Goal: Task Accomplishment & Management: Manage account settings

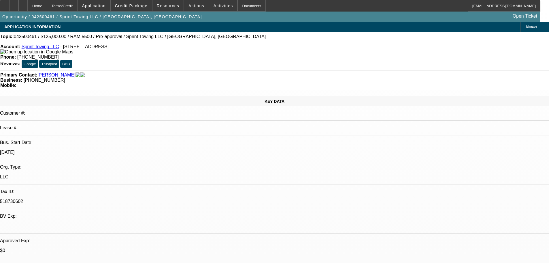
select select "0"
select select "2"
select select "0.1"
select select "4"
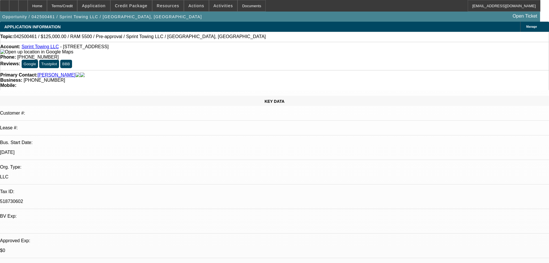
select select "0"
select select "2"
select select "0.1"
select select "4"
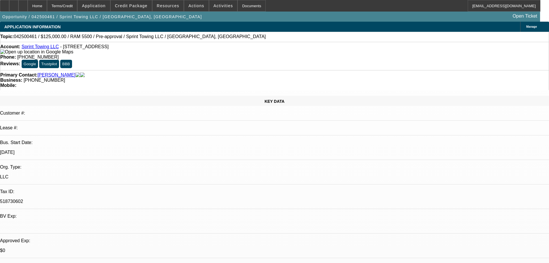
select select "0"
select select "3"
select select "0.1"
select select "4"
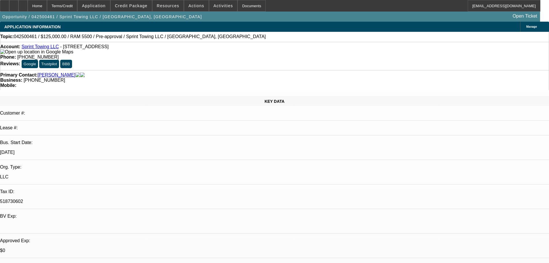
select select "0.1"
select select "2"
select select "0.1"
select select "4"
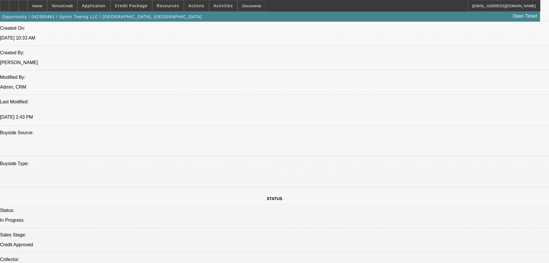
scroll to position [634, 0]
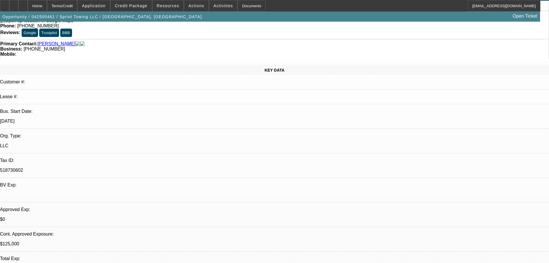
scroll to position [0, 0]
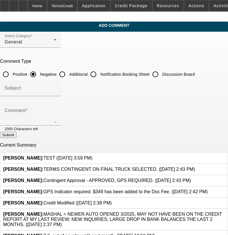
click at [92, 156] on icon at bounding box center [92, 156] width 0 height 0
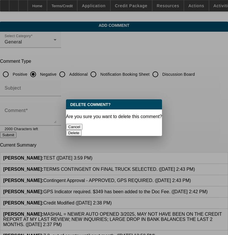
click at [82, 130] on button "Delete" at bounding box center [74, 133] width 16 height 6
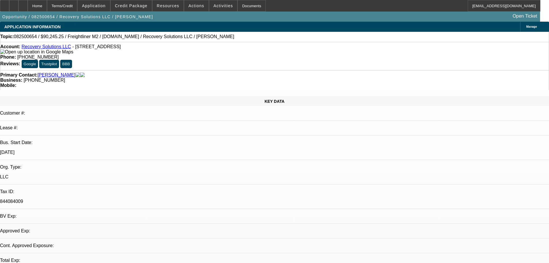
select select "2"
select select "0"
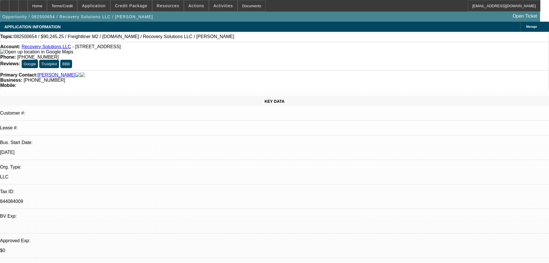
select select "1"
select select "2"
select select "6"
select select "1"
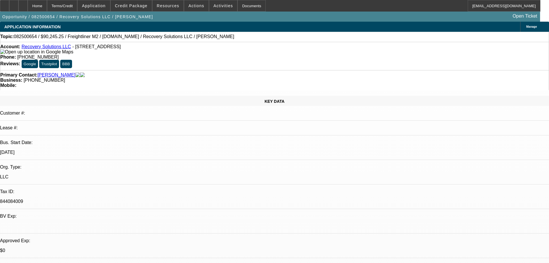
select select "6"
click at [137, 7] on span "Credit Package" at bounding box center [131, 5] width 33 height 5
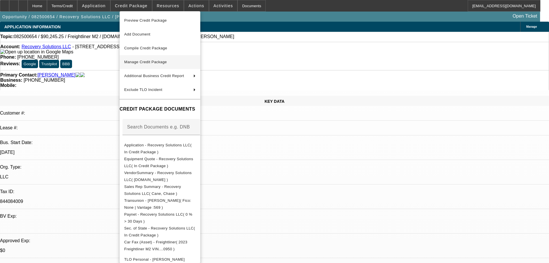
click at [148, 62] on span "Manage Credit Package" at bounding box center [145, 62] width 43 height 4
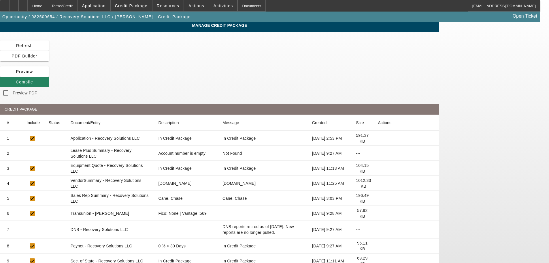
click at [378, 153] on icon at bounding box center [378, 153] width 0 height 0
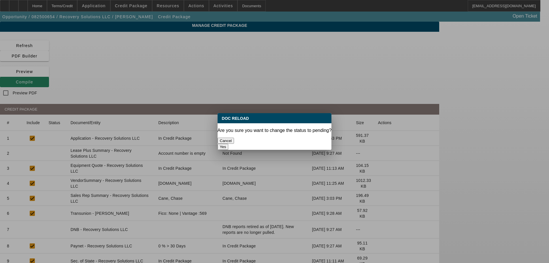
click at [229, 143] on button "Yes" at bounding box center [223, 146] width 11 height 6
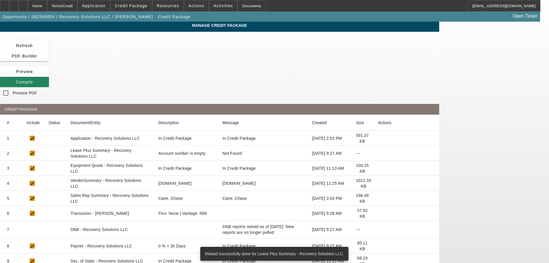
click at [378, 183] on icon at bounding box center [378, 183] width 0 height 0
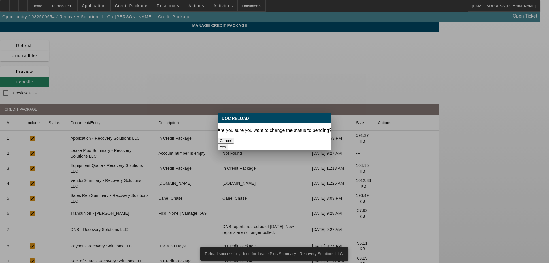
click at [229, 143] on button "Yes" at bounding box center [223, 146] width 11 height 6
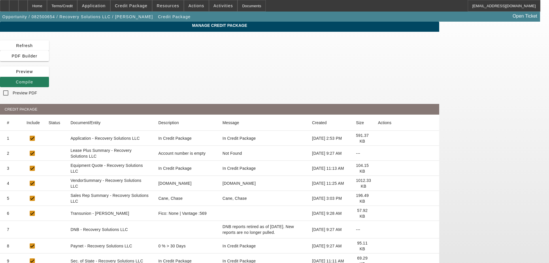
click at [16, 80] on icon at bounding box center [16, 82] width 0 height 5
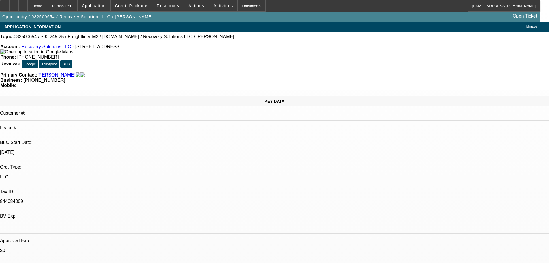
select select "2"
select select "0"
select select "6"
select select "0"
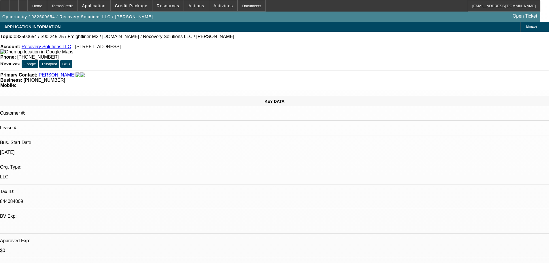
select select "0"
select select "6"
click at [137, 9] on span at bounding box center [131, 6] width 41 height 14
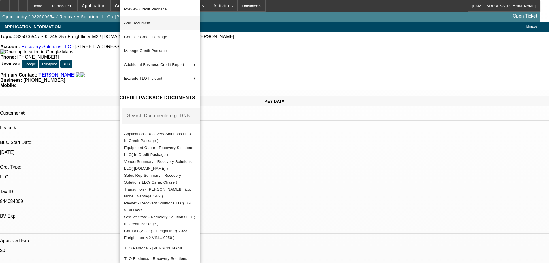
drag, startPoint x: 139, startPoint y: 9, endPoint x: 246, endPoint y: 29, distance: 107.9
click at [140, 9] on span "Preview Credit Package" at bounding box center [145, 9] width 43 height 4
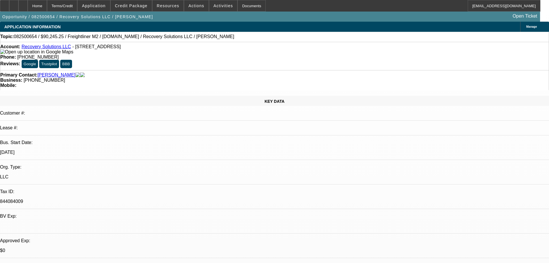
click at [57, 48] on link "Recovery Solutions LLC" at bounding box center [47, 46] width 50 height 5
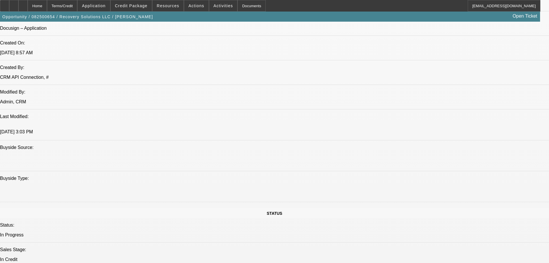
scroll to position [461, 0]
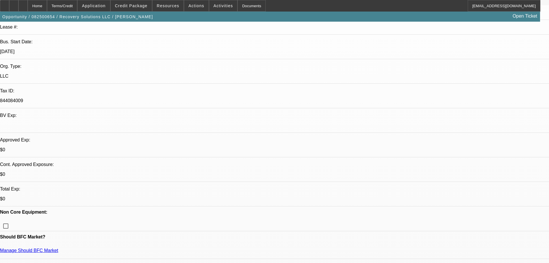
scroll to position [86, 0]
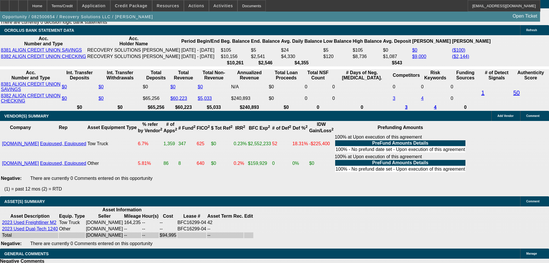
scroll to position [1045, 0]
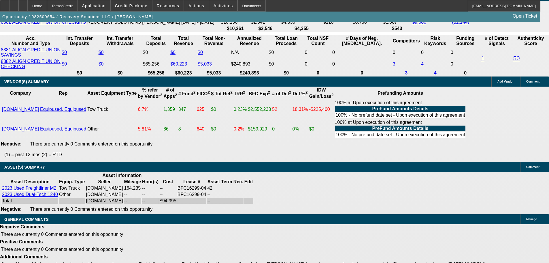
select select "5"
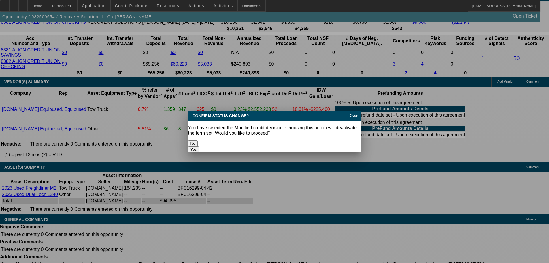
click at [199, 146] on button "Yes" at bounding box center [193, 149] width 11 height 6
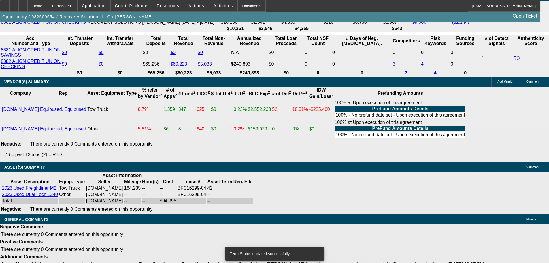
scroll to position [1058, 0]
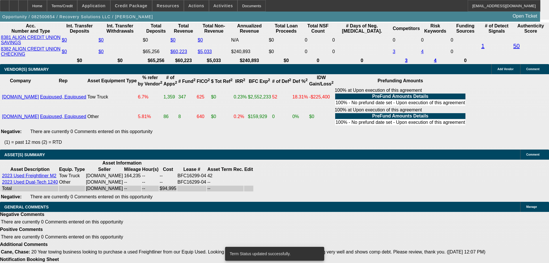
select select "2"
select select "0"
select select "6"
select select "2"
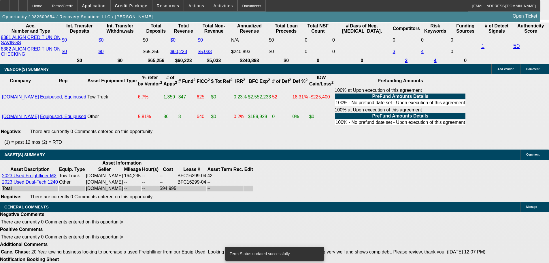
select select "2"
select select "0"
select select "6"
select select "0"
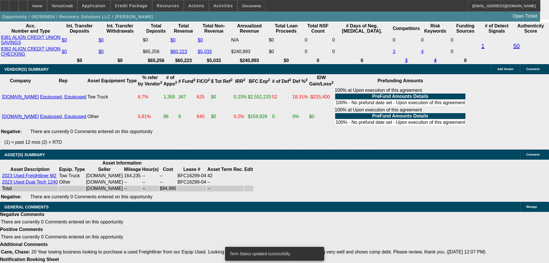
select select "0"
select select "6"
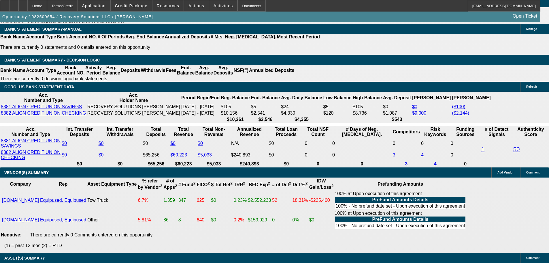
scroll to position [897, 0]
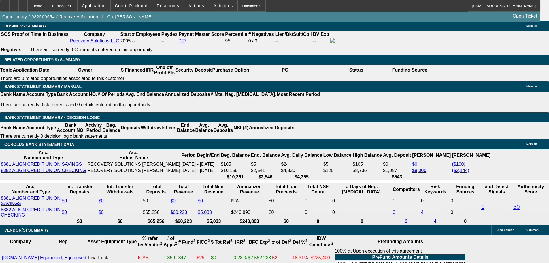
select select "0.15"
type input "$14,249.25"
type input "UNKNOWN"
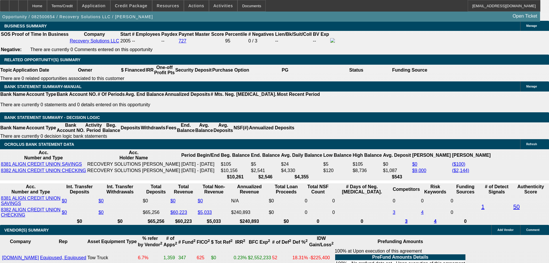
type input "$4,643.66"
type input "$2,321.83"
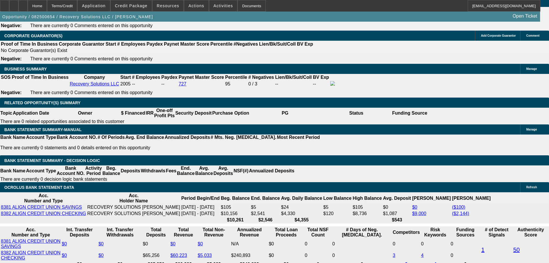
scroll to position [868, 0]
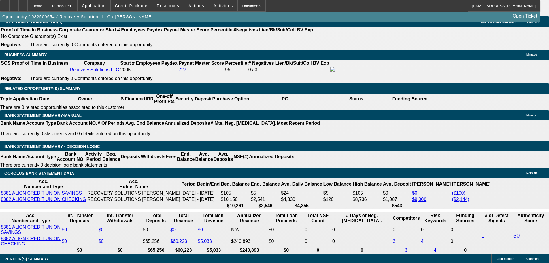
drag, startPoint x: 131, startPoint y: 167, endPoint x: 163, endPoint y: 161, distance: 32.5
type input "2"
type input "$3,503.58"
type input "$1,751.79"
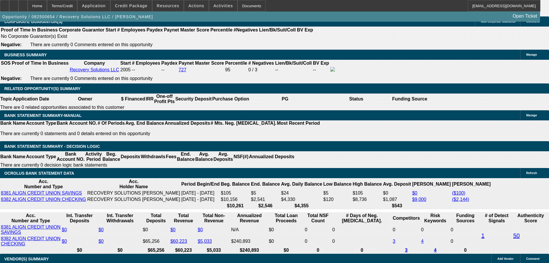
type input "23"
type input "$5,176.04"
type input "$2,588.02"
type input "23"
drag, startPoint x: 86, startPoint y: 167, endPoint x: 166, endPoint y: 157, distance: 80.8
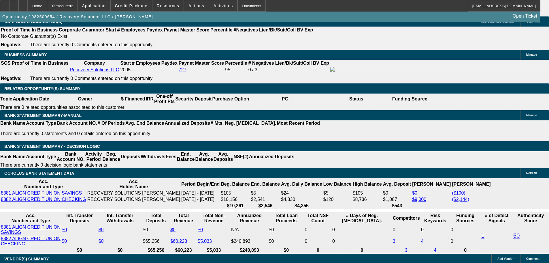
type input "2"
type input "$4.00"
type input "2585"
type input "$5,170.00"
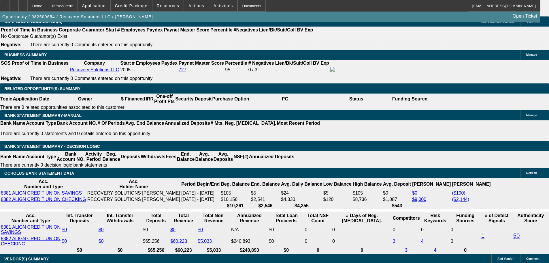
type input "22.9"
type input "$2,585.00"
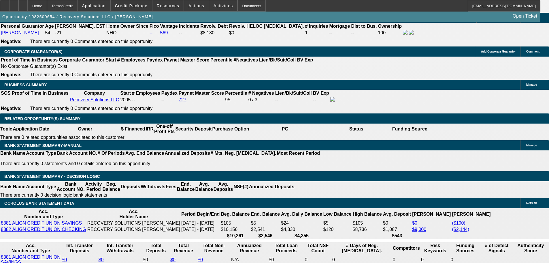
scroll to position [782, 0]
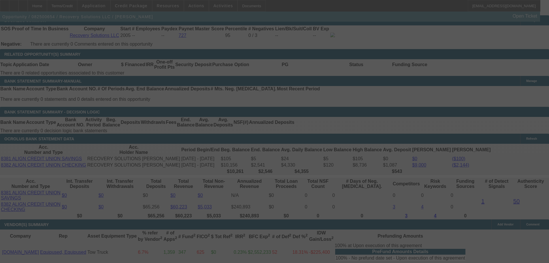
scroll to position [897, 0]
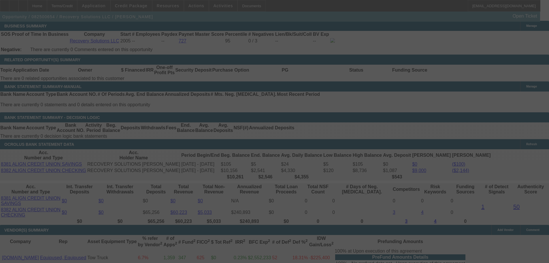
select select "0.15"
select select "2"
select select "0"
select select "6"
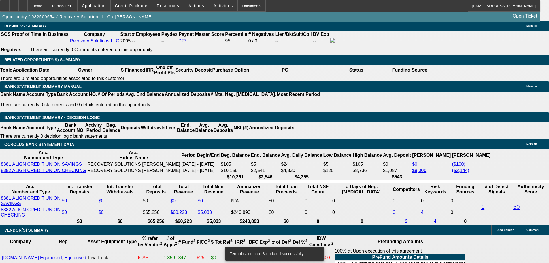
drag, startPoint x: 111, startPoint y: 139, endPoint x: 129, endPoint y: 138, distance: 18.5
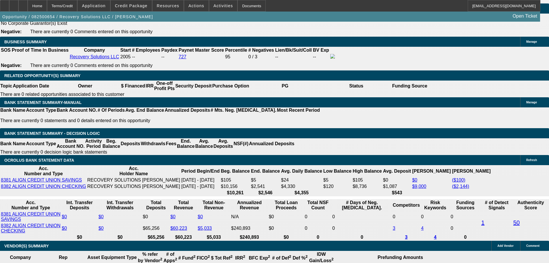
scroll to position [868, 0]
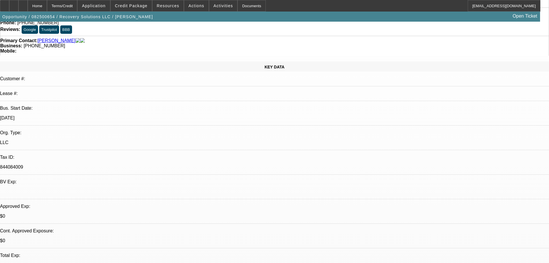
scroll to position [33, 0]
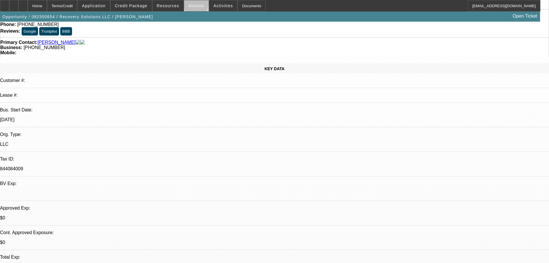
click at [193, 5] on span "Actions" at bounding box center [196, 5] width 16 height 5
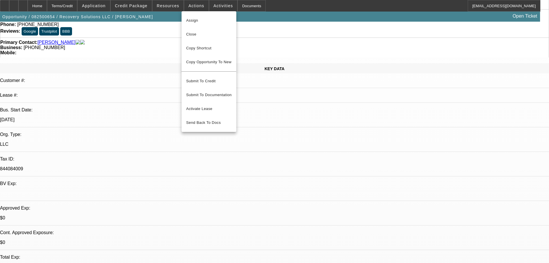
click at [168, 89] on div at bounding box center [274, 131] width 549 height 263
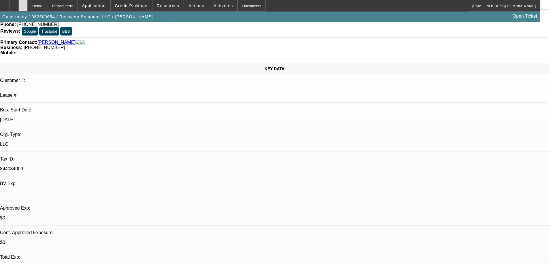
click at [28, 4] on div at bounding box center [22, 6] width 9 height 12
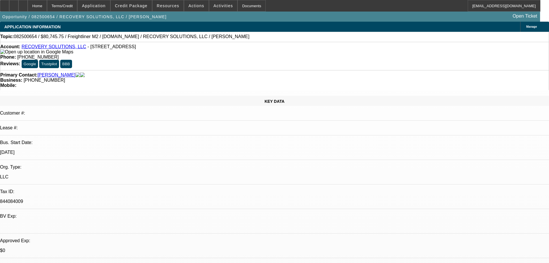
select select "0.15"
select select "2"
select select "0"
select select "2"
select select "0"
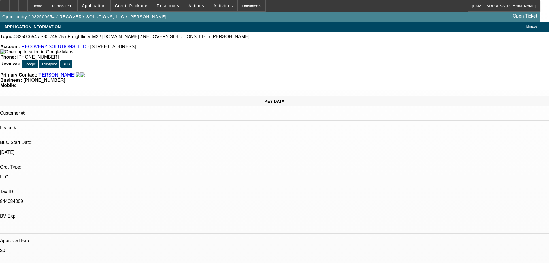
select select "0"
select select "1"
select select "2"
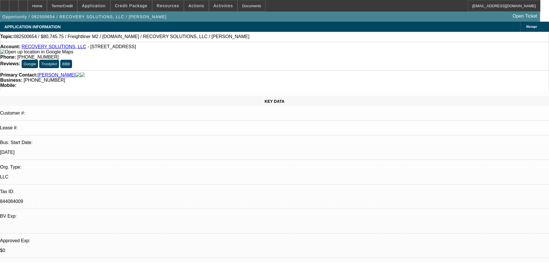
select select "6"
select select "1"
select select "2"
select select "6"
select select "1"
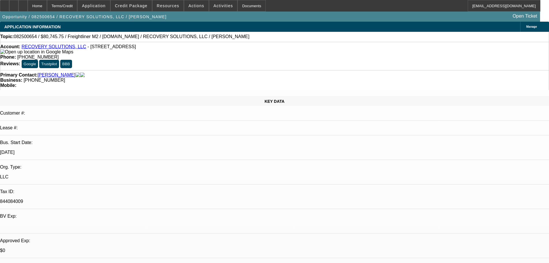
select select "1"
select select "6"
paste textarea "RICHARD = NON HOMEOWNER; CURRENTLY PAST DUE BY $840, HEAVY LATES; RECENT LATES …"
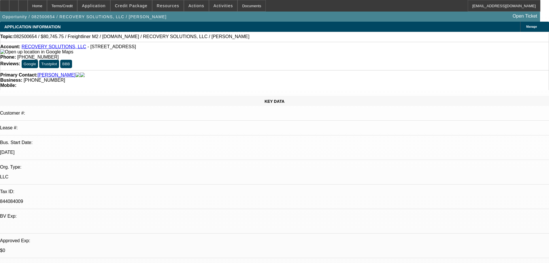
scroll to position [19, 0]
type textarea "RICHARD = NON HOMEOWNER; CURRENTLY PAST DUE BY $840, HEAVY LATES; RECENT LATES …"
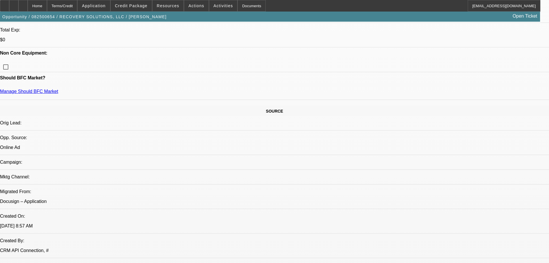
scroll to position [288, 0]
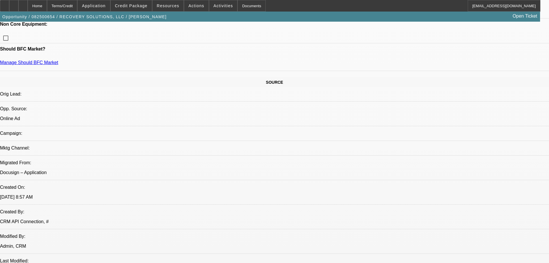
drag, startPoint x: 472, startPoint y: 206, endPoint x: 484, endPoint y: 205, distance: 11.6
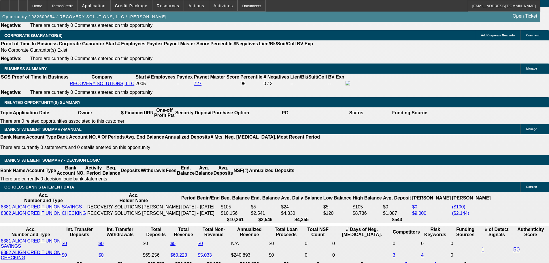
scroll to position [864, 0]
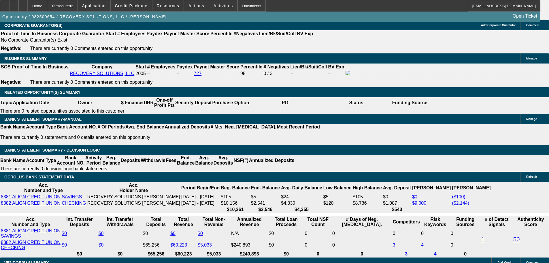
drag, startPoint x: 99, startPoint y: 127, endPoint x: 154, endPoint y: 124, distance: 54.8
type input "$14,995.00"
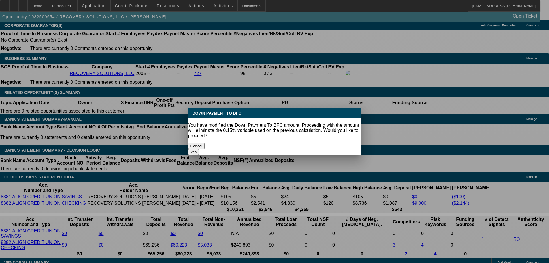
click at [325, 150] on body "Home Terms/Credit Application Credit Package Resources Actions Activities Docum…" at bounding box center [274, 238] width 549 height 2204
click at [199, 149] on button "Yes" at bounding box center [193, 152] width 11 height 6
select select "0"
type input "UNKNOWN"
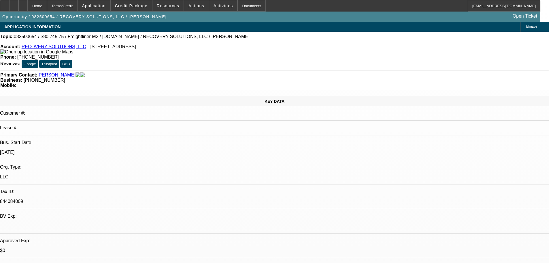
scroll to position [864, 0]
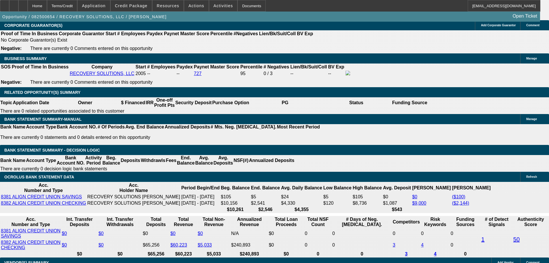
type input "$5,122.28"
drag, startPoint x: 82, startPoint y: 171, endPoint x: 177, endPoint y: 172, distance: 95.1
type input "2"
type input "$4.00"
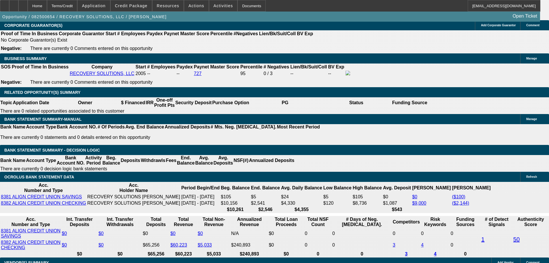
type input "2575"
type input "$5,150.00"
type input "23.2"
type input "$2,575.00"
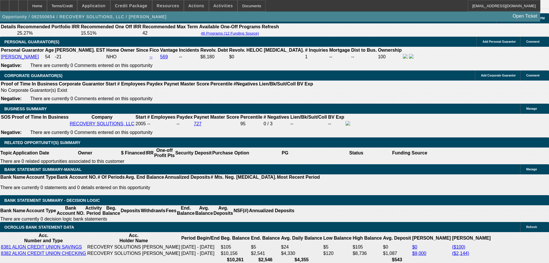
scroll to position [749, 0]
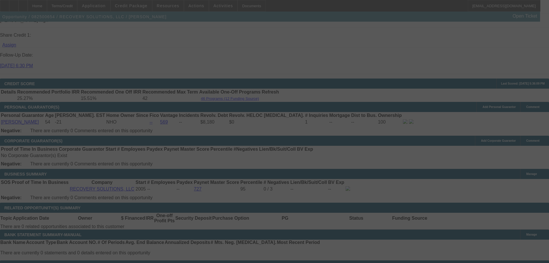
select select "0"
select select "2"
select select "0"
select select "6"
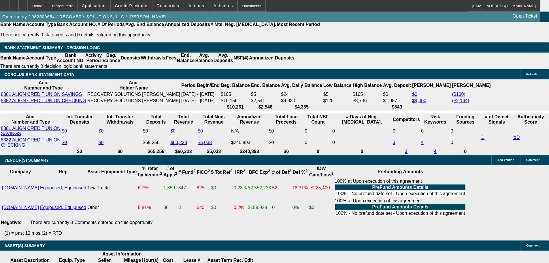
scroll to position [1079, 0]
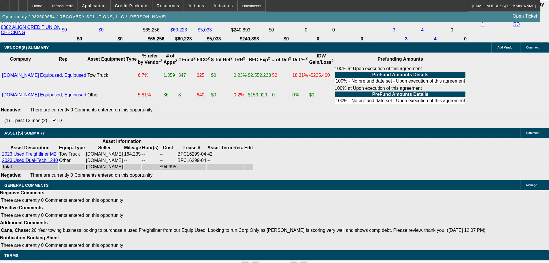
select select "4"
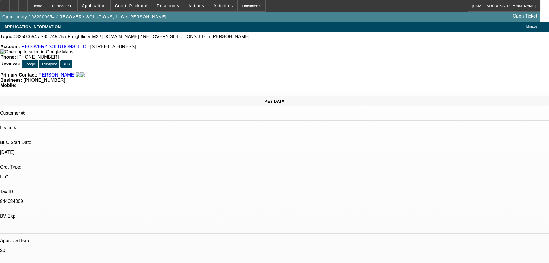
type textarea "PASS, JUST TOO MANY NEGAITVES AT THIS TIME. CREDIT ISSUES ACROSS CREDIT AND PAS…"
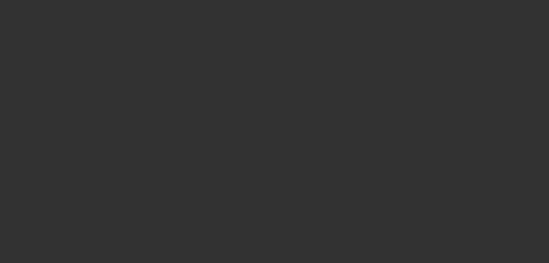
select select "0"
select select "2"
select select "0"
select select "6"
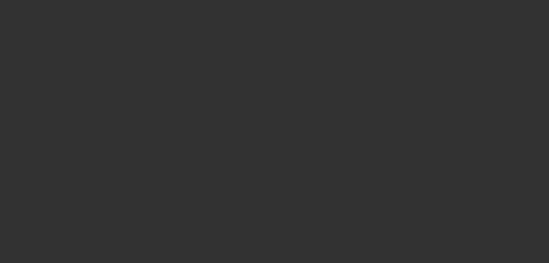
select select "2"
select select "0"
select select "6"
select select "0"
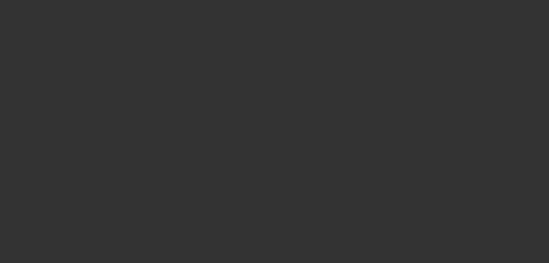
select select "0"
select select "6"
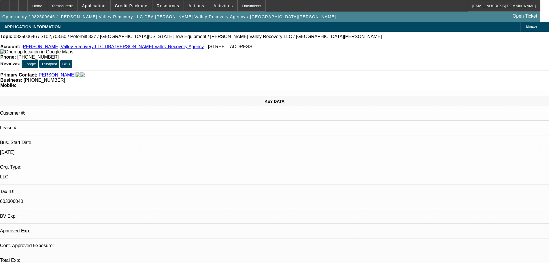
select select "0.1"
select select "2"
select select "0.1"
select select "4"
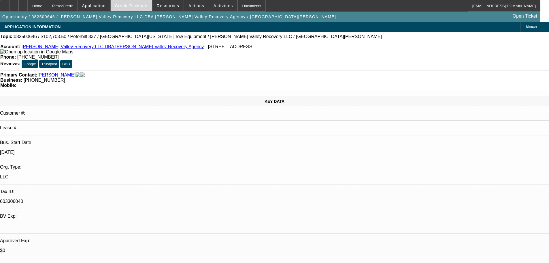
click at [143, 5] on span "Credit Package" at bounding box center [131, 5] width 33 height 5
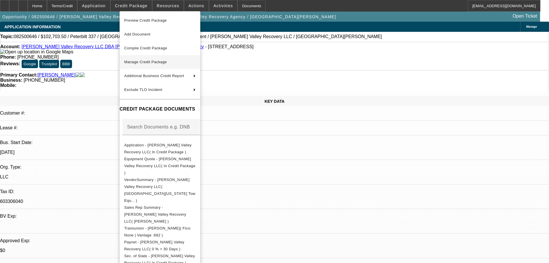
click at [148, 60] on span "Manage Credit Package" at bounding box center [145, 62] width 43 height 4
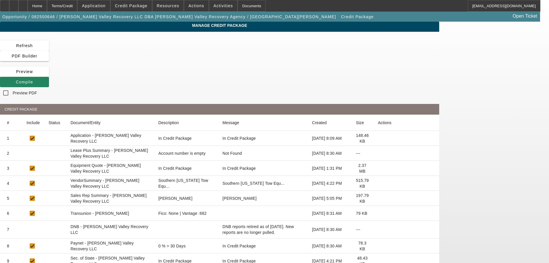
click at [378, 153] on icon at bounding box center [378, 153] width 0 height 0
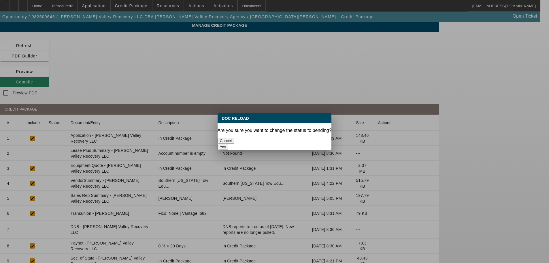
click at [229, 143] on button "Yes" at bounding box center [223, 146] width 11 height 6
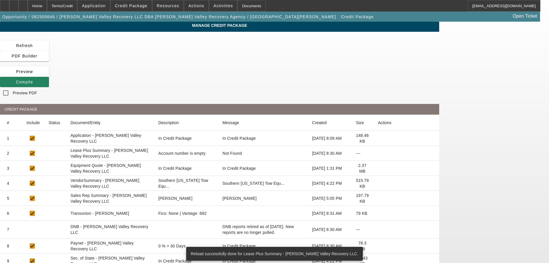
click at [378, 183] on icon at bounding box center [378, 183] width 0 height 0
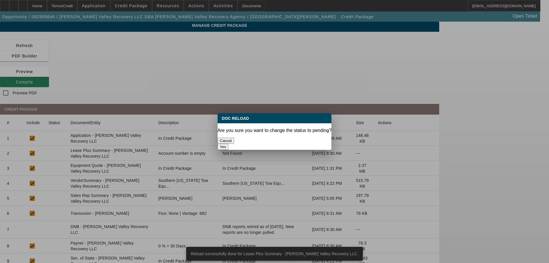
click at [229, 143] on button "Yes" at bounding box center [223, 146] width 11 height 6
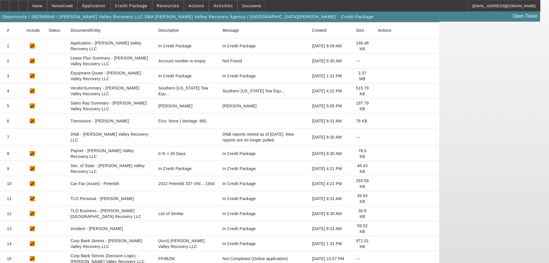
scroll to position [93, 0]
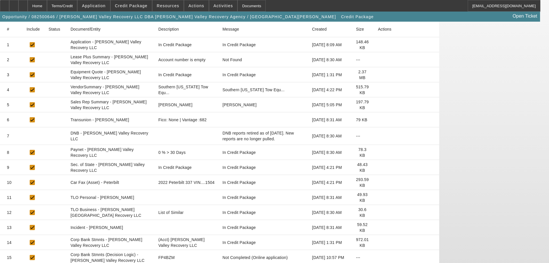
click at [378, 212] on icon at bounding box center [378, 212] width 0 height 0
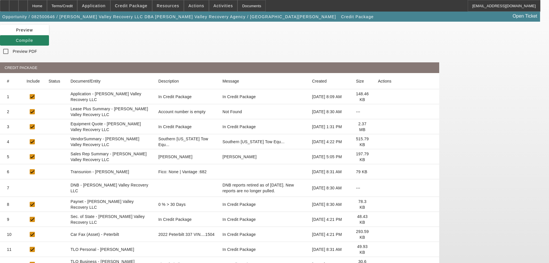
scroll to position [0, 0]
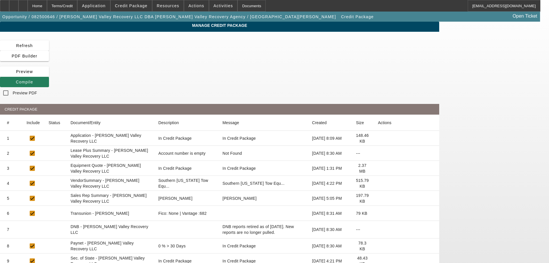
click at [33, 80] on span "Compile" at bounding box center [24, 82] width 17 height 5
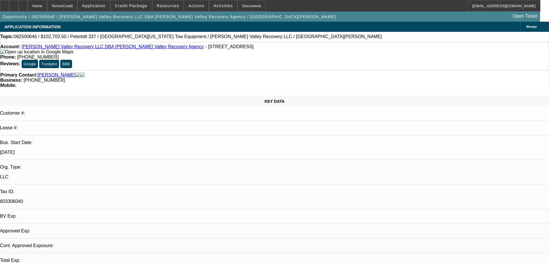
select select "0.1"
select select "2"
select select "0.1"
select select "4"
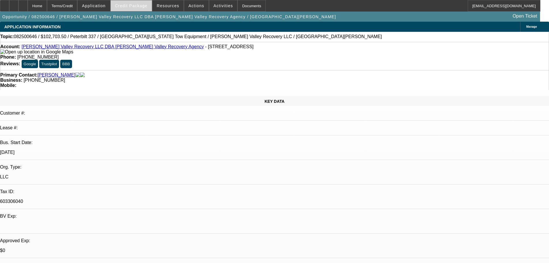
click at [135, 9] on span at bounding box center [131, 6] width 41 height 14
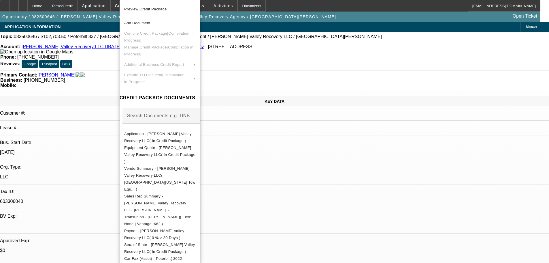
click at [92, 74] on div at bounding box center [274, 131] width 549 height 263
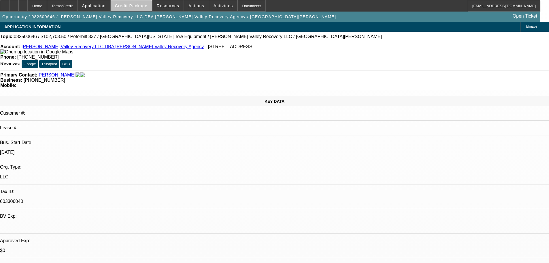
click at [141, 8] on span at bounding box center [131, 6] width 41 height 14
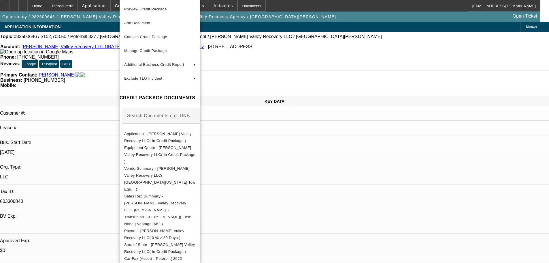
click at [108, 85] on div at bounding box center [274, 131] width 549 height 263
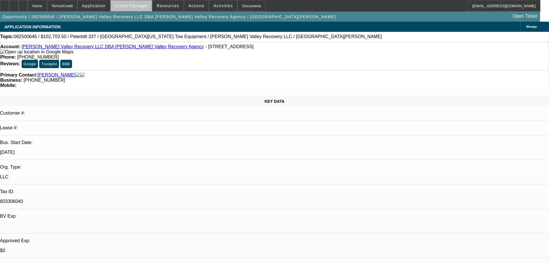
click at [141, 3] on span "Credit Package" at bounding box center [131, 5] width 33 height 5
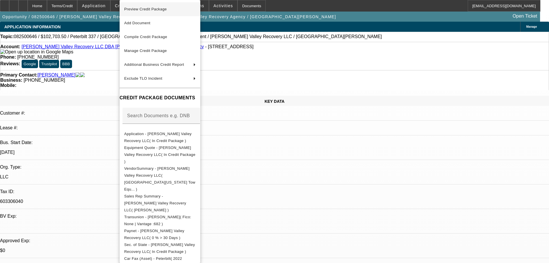
click at [160, 8] on span "Preview Credit Package" at bounding box center [145, 9] width 43 height 4
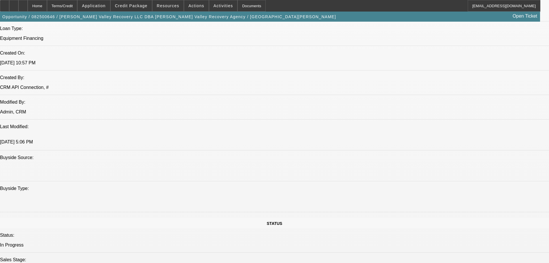
scroll to position [461, 0]
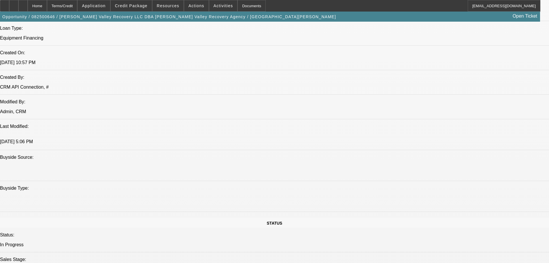
paste textarea "VENDOR WARNING; [PERSON_NAME] = $181K IN INSTALMENT DEBT; MANY LATES; 2017 BK; …"
type textarea "VENDOR WARNING; [PERSON_NAME] = $181K IN INSTALMENT DEBT; MANY LATES; 2017 BK; …"
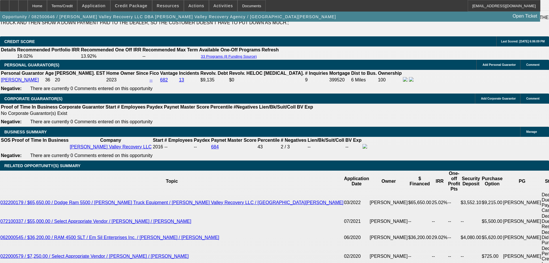
scroll to position [1037, 0]
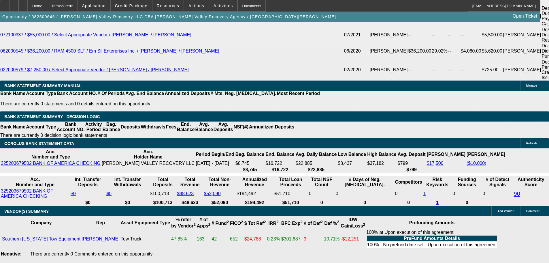
select select "5"
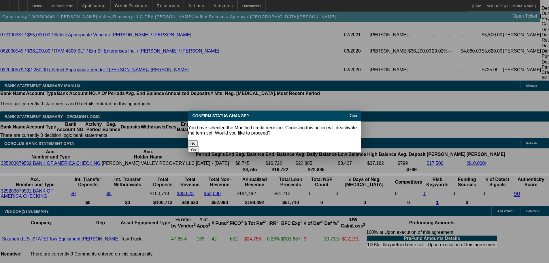
scroll to position [0, 0]
click at [199, 146] on button "Yes" at bounding box center [193, 149] width 11 height 6
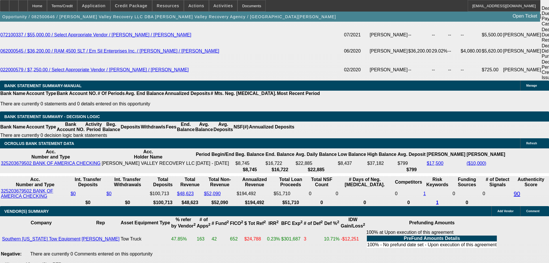
scroll to position [1037, 0]
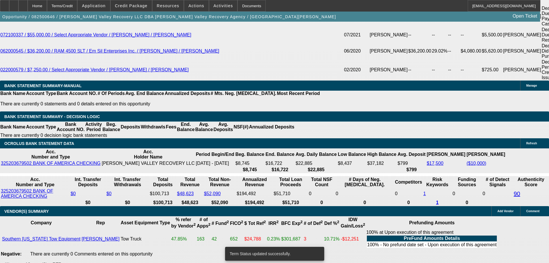
select select "0.1"
select select "2"
select select "0.1"
select select "4"
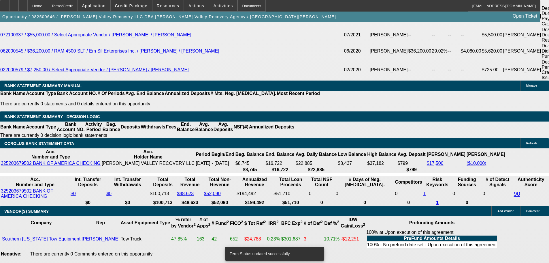
select select "0.1"
select select "2"
select select "0.1"
select select "4"
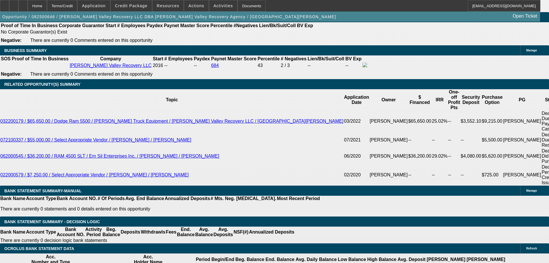
scroll to position [922, 0]
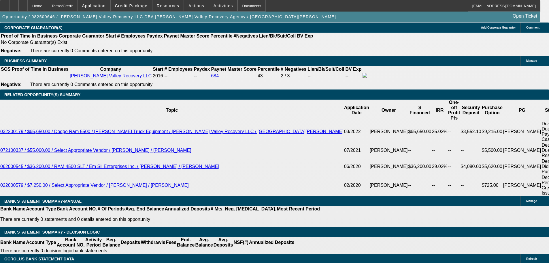
drag, startPoint x: 124, startPoint y: 132, endPoint x: 158, endPoint y: 131, distance: 34.0
type input "UNKNOWN"
type input "1"
type input "$4,367.26"
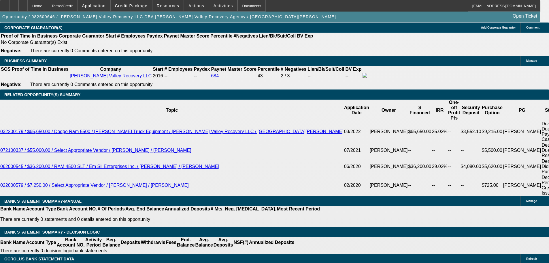
type input "$2,183.63"
type input "15"
type input "$5,716.64"
type input "$2,858.32"
type input "15"
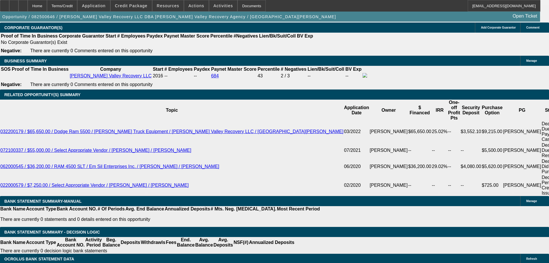
drag, startPoint x: 85, startPoint y: 131, endPoint x: 138, endPoint y: 131, distance: 52.7
type input "2"
type input "$4.00"
type input "2875"
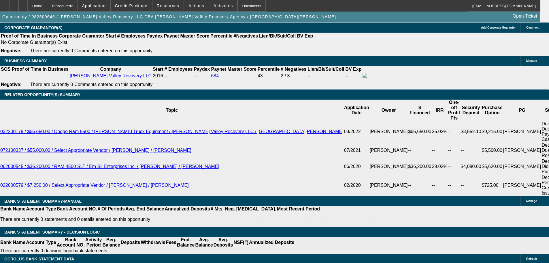
type input "$5,750.00"
type input "15.3"
type input "$2,875.00"
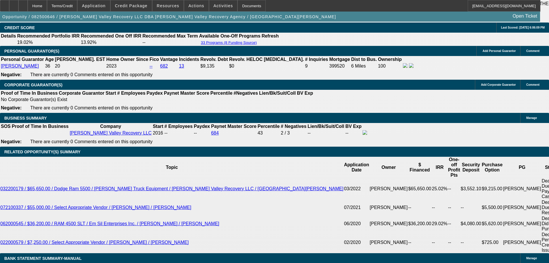
scroll to position [864, 0]
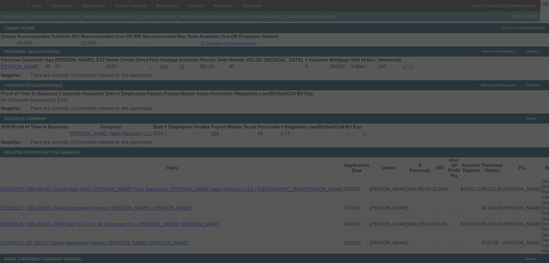
select select "0.1"
select select "2"
select select "0.1"
select select "4"
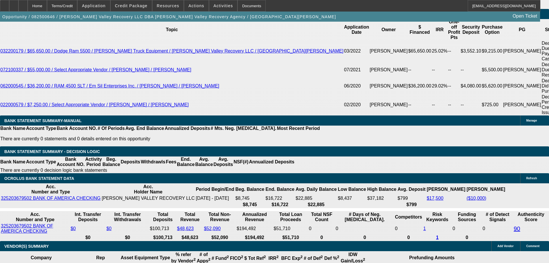
scroll to position [1066, 0]
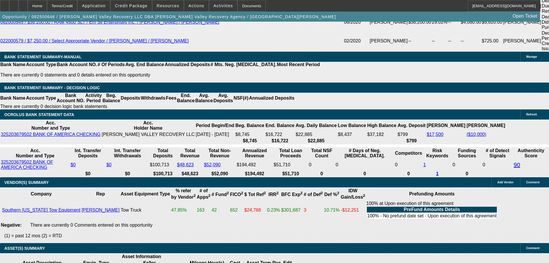
select select "3"
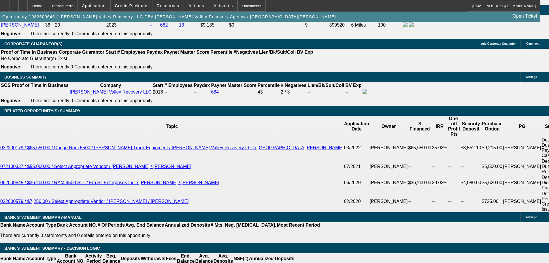
scroll to position [951, 0]
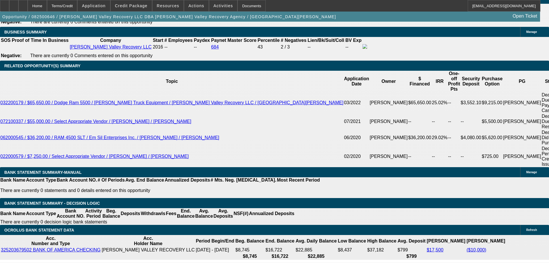
drag, startPoint x: 88, startPoint y: 104, endPoint x: 175, endPoint y: 97, distance: 87.3
type input "2"
type input "$4.00"
type input "UNKNOWN"
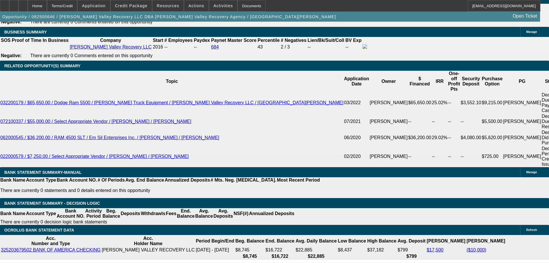
type input "2850"
type input "$5,700.00"
type input "14.8"
type input "$2,850.00"
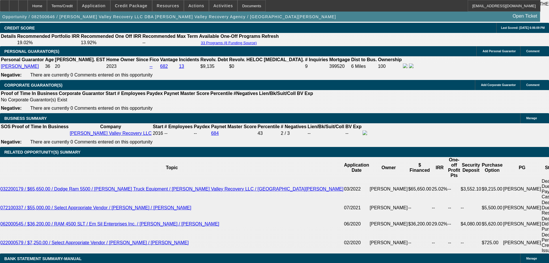
scroll to position [864, 0]
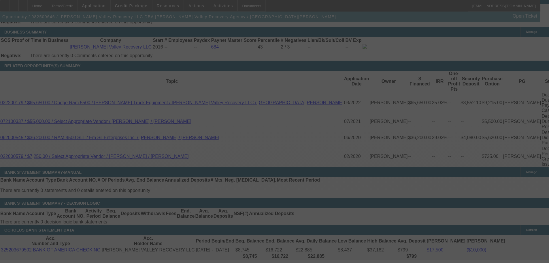
select select "0.1"
select select "2"
select select "0.1"
select select "4"
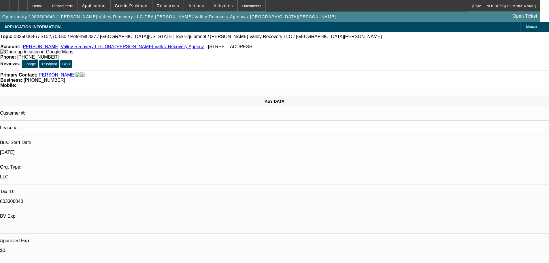
scroll to position [86, 0]
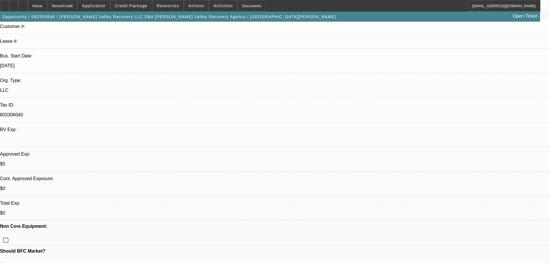
drag, startPoint x: 421, startPoint y: 191, endPoint x: 417, endPoint y: 191, distance: 4.1
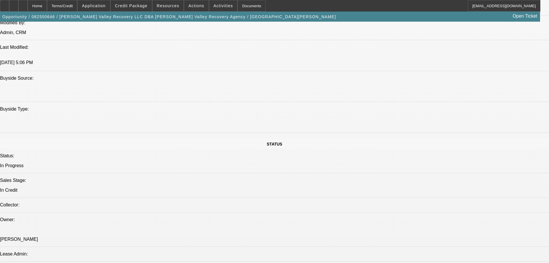
scroll to position [576, 0]
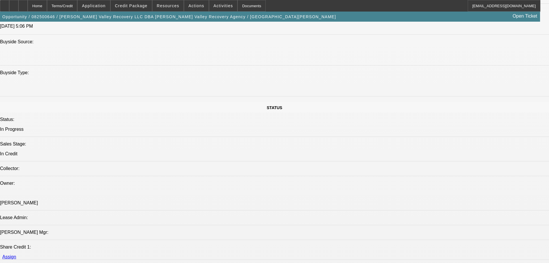
type textarea "APPROVED, GPS REQUIRED."
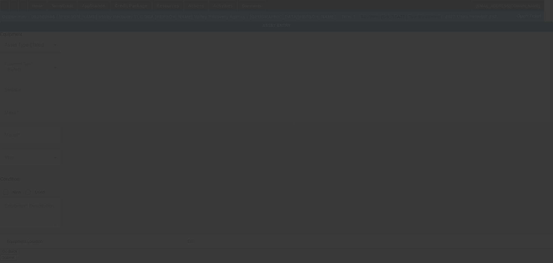
type input "[US_VEHICLE_IDENTIFICATION_NUMBER]"
type input "Peterbilt"
type input "337"
radio input "true"
type textarea "Rollback"
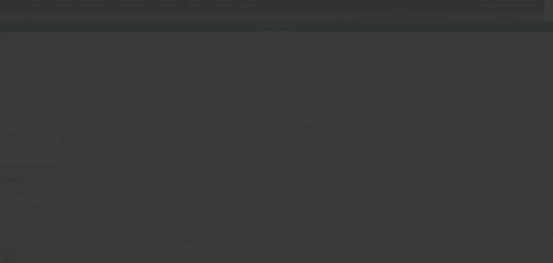
type input "[STREET_ADDRESS]"
type input "[PERSON_NAME]"
type input "93908"
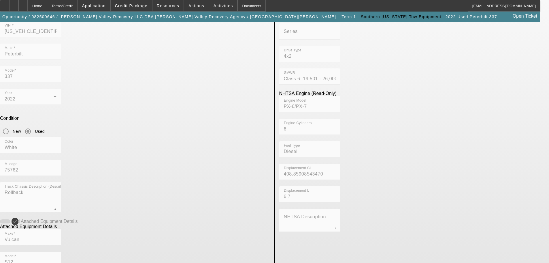
scroll to position [147, 0]
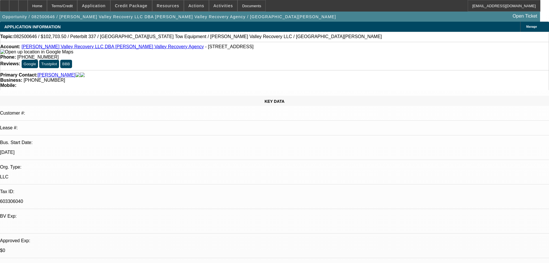
select select "0.1"
select select "2"
select select "0.1"
select select "4"
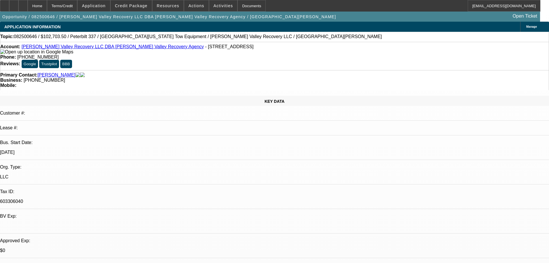
select select "0.1"
select select "2"
select select "0.1"
select select "4"
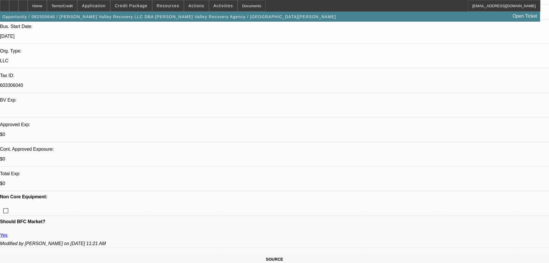
scroll to position [173, 0]
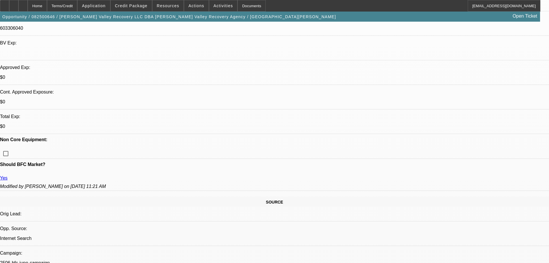
type textarea "APPROVED, GPS REQUIRED."
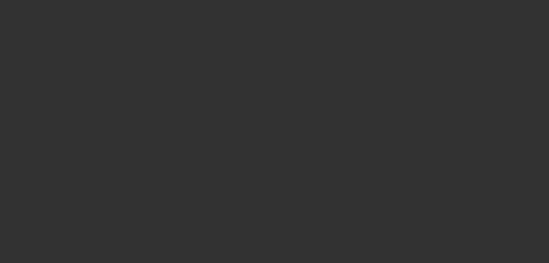
select select "0.1"
select select "2"
select select "0.1"
select select "4"
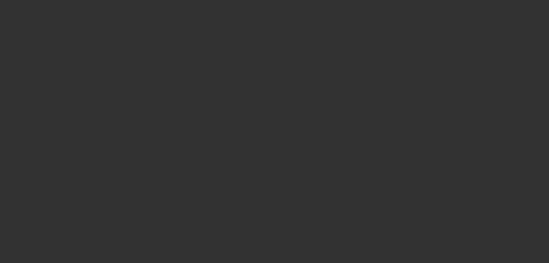
select select "0.1"
select select "2"
select select "0.1"
select select "4"
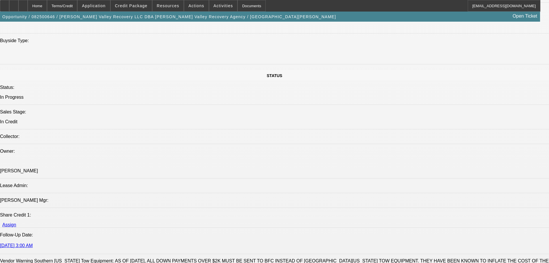
scroll to position [692, 0]
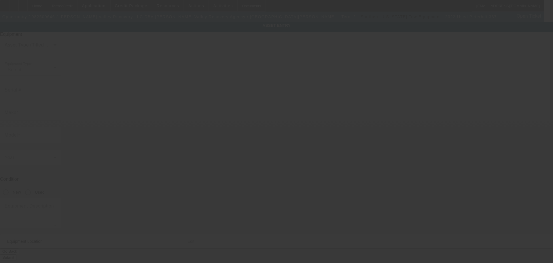
type input "[US_VEHICLE_IDENTIFICATION_NUMBER]"
type input "Peterbilt"
type input "337"
radio input "true"
type textarea "Rollback"
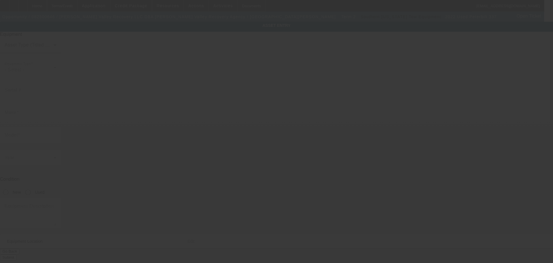
type input "[STREET_ADDRESS]"
type input "[PERSON_NAME]"
type input "93908"
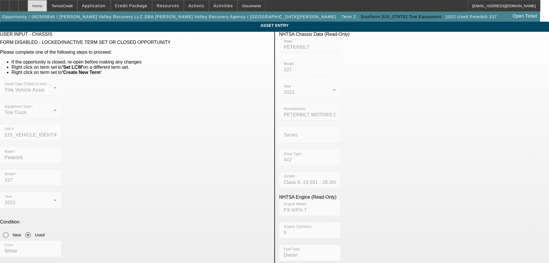
click at [47, 9] on div "Home" at bounding box center [37, 6] width 19 height 12
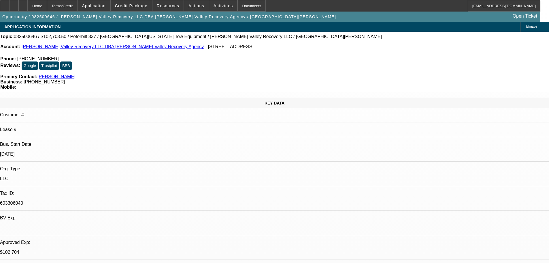
select select "0.1"
select select "2"
select select "0.1"
select select "4"
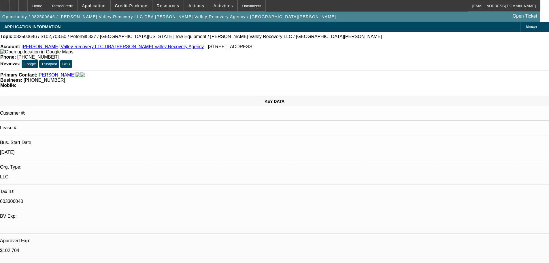
select select "0.1"
select select "2"
select select "0.1"
select select "4"
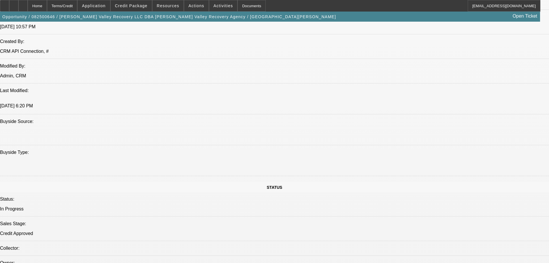
scroll to position [461, 0]
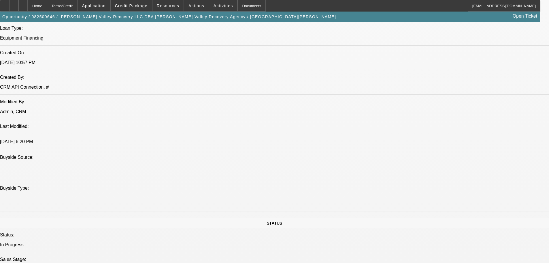
type textarea "[PERSON_NAME] CAPITAL, WORKING CAPITAL LOAN"
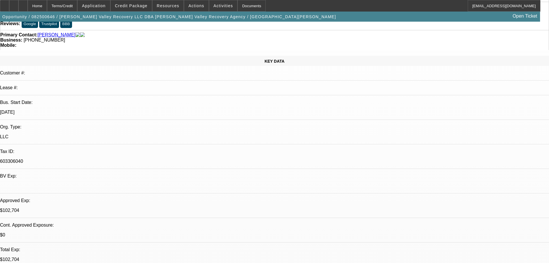
scroll to position [0, 0]
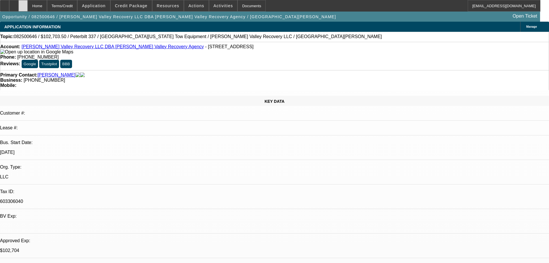
click at [23, 4] on icon at bounding box center [23, 4] width 0 height 0
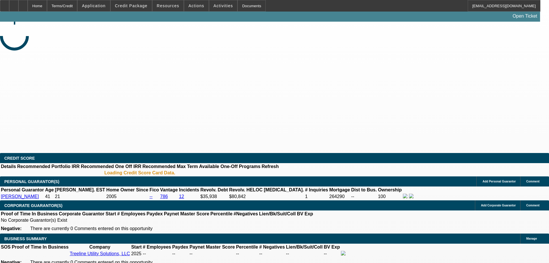
select select "0.1"
select select "2"
select select "0"
select select "6"
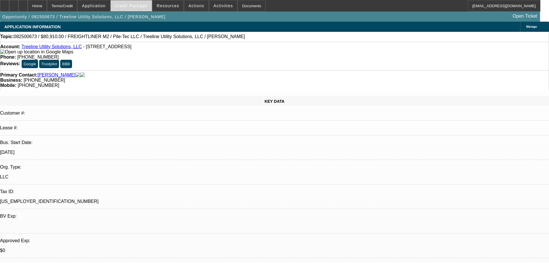
click at [141, 3] on span at bounding box center [131, 6] width 41 height 14
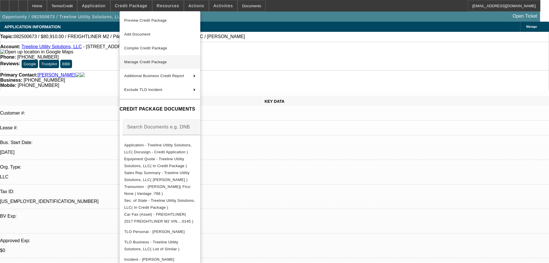
click at [138, 60] on span "Manage Credit Package" at bounding box center [145, 62] width 43 height 4
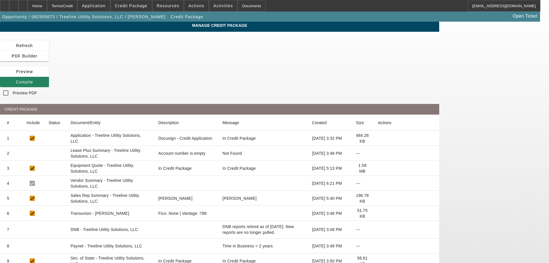
click at [378, 153] on icon at bounding box center [378, 153] width 0 height 0
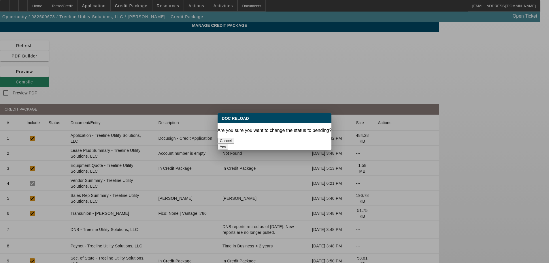
click at [229, 143] on button "Yes" at bounding box center [223, 146] width 11 height 6
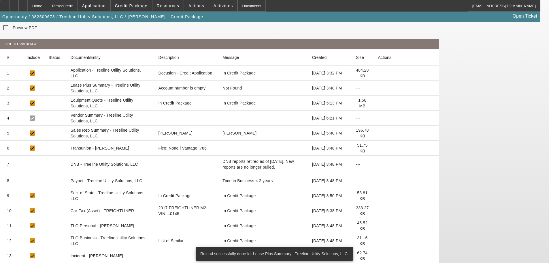
scroll to position [78, 0]
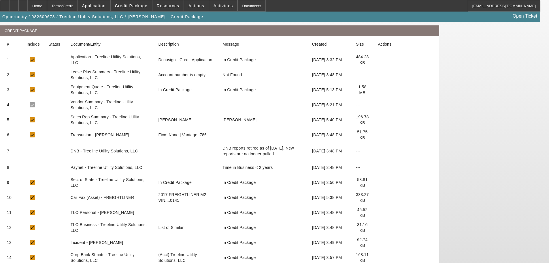
click at [378, 227] on icon at bounding box center [378, 227] width 0 height 0
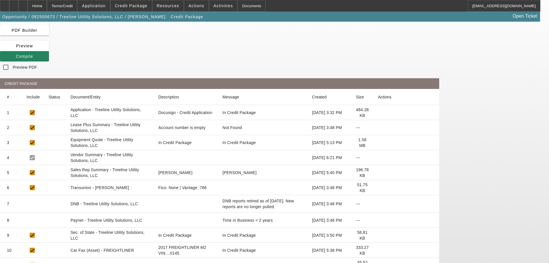
scroll to position [0, 0]
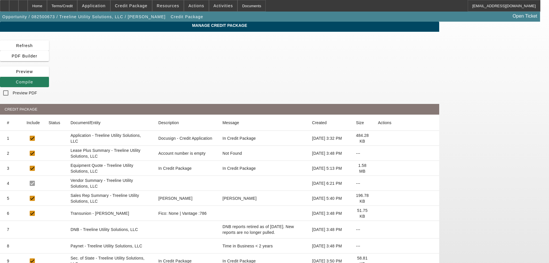
click at [16, 80] on icon at bounding box center [16, 82] width 0 height 5
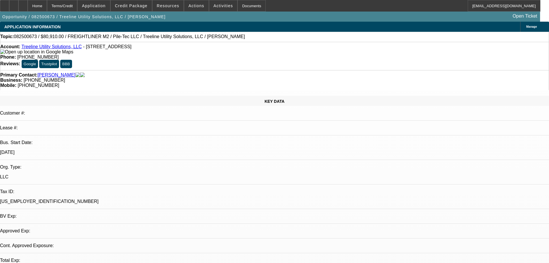
select select "0.1"
select select "2"
select select "0"
select select "6"
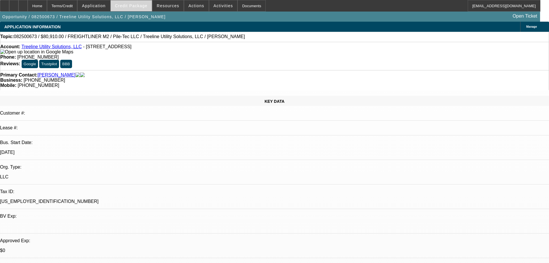
click at [138, 6] on span "Credit Package" at bounding box center [131, 5] width 33 height 5
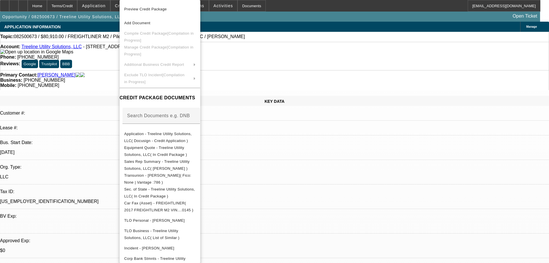
click at [107, 77] on div at bounding box center [274, 131] width 549 height 263
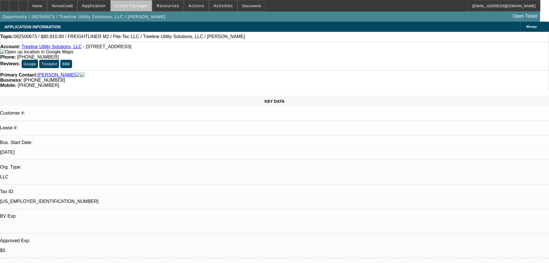
click at [141, 9] on span at bounding box center [131, 6] width 41 height 14
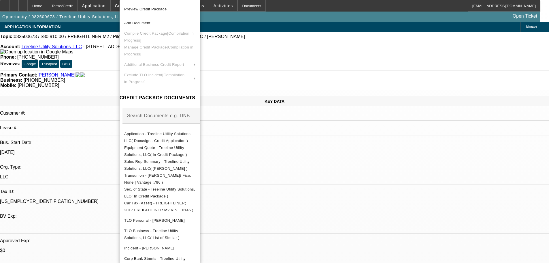
click at [105, 93] on div at bounding box center [274, 131] width 549 height 263
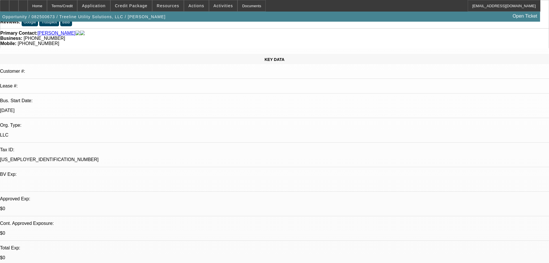
scroll to position [29, 0]
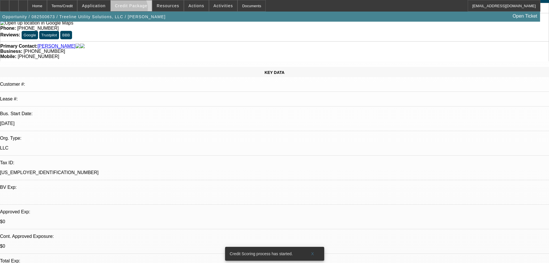
click at [137, 10] on span at bounding box center [131, 6] width 41 height 14
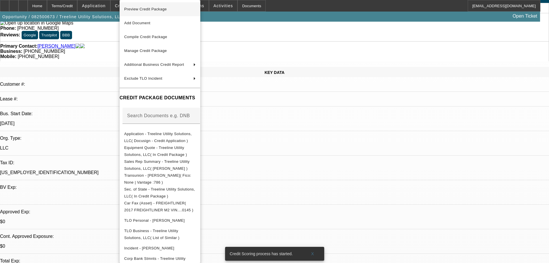
click at [143, 11] on span "Preview Credit Package" at bounding box center [159, 9] width 71 height 7
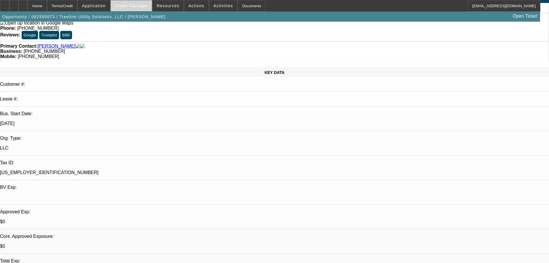
click at [140, 6] on span "Credit Package" at bounding box center [131, 5] width 33 height 5
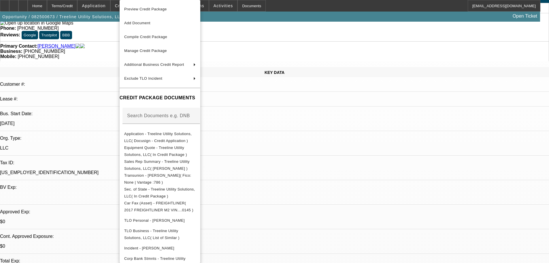
click at [102, 49] on div at bounding box center [274, 131] width 549 height 263
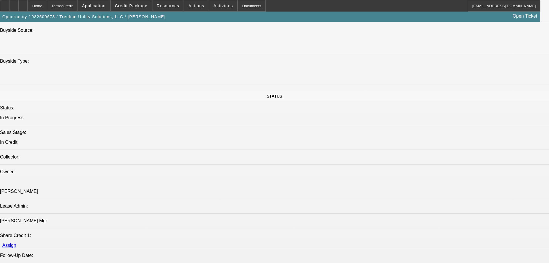
scroll to position [432, 0]
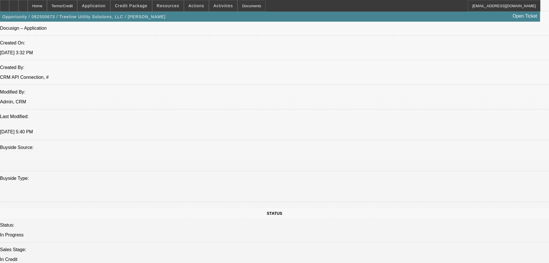
paste textarea "STARTUP; ALEX = $36K IN REVOLVING DEBT; $32K IN INSTALMENT DEBT; ($81K HELOC), …"
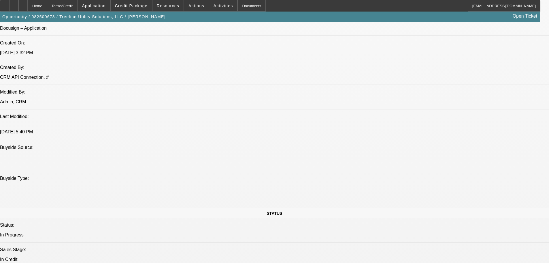
type textarea "STARTUP; ALEX = $36K IN REVOLVING DEBT; $32K IN INSTALMENT DEBT; ($81K HELOC), …"
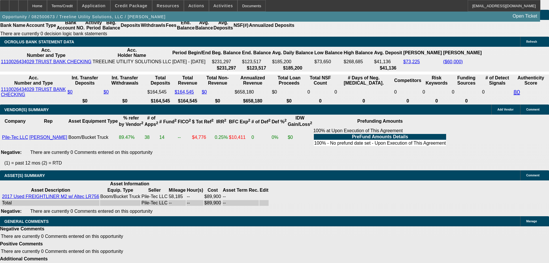
scroll to position [1044, 0]
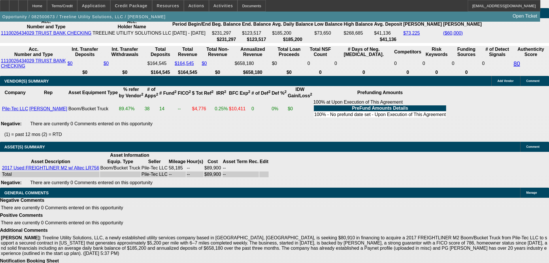
select select "5"
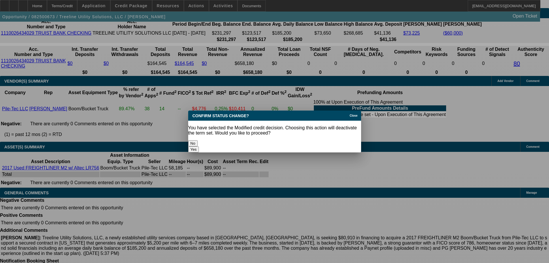
scroll to position [0, 0]
click at [199, 146] on button "Yes" at bounding box center [193, 149] width 11 height 6
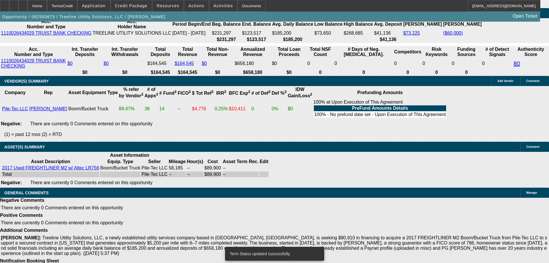
scroll to position [1032, 0]
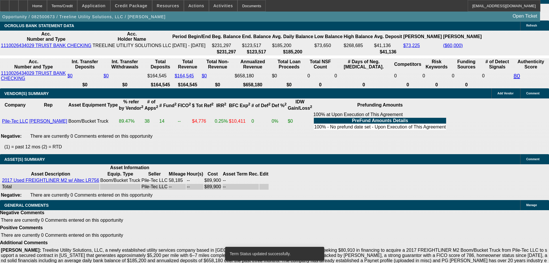
select select "0.1"
select select "2"
select select "0"
select select "6"
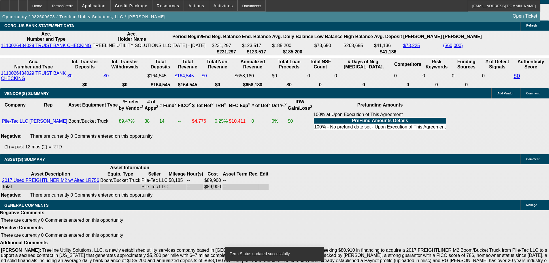
select select "0.1"
select select "2"
select select "0"
select select "6"
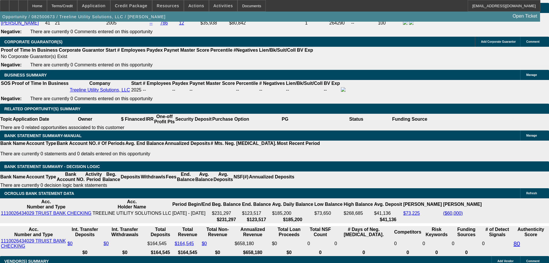
scroll to position [864, 0]
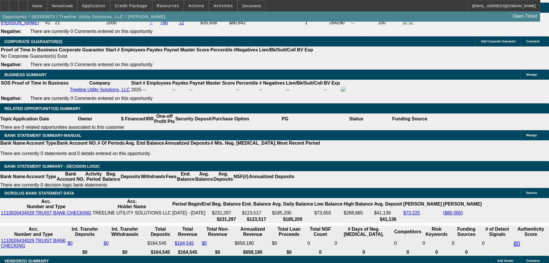
drag, startPoint x: 123, startPoint y: 151, endPoint x: 163, endPoint y: 149, distance: 40.7
type input "UNKNOWN"
type input "15"
type input "$2,766.12"
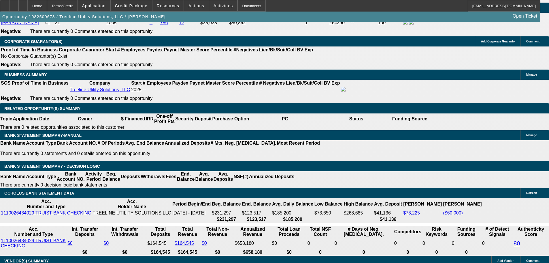
type input "$1,383.06"
type input "$3,849.68"
type input "$1,924.84"
type input "15"
drag, startPoint x: 86, startPoint y: 150, endPoint x: 181, endPoint y: 145, distance: 95.2
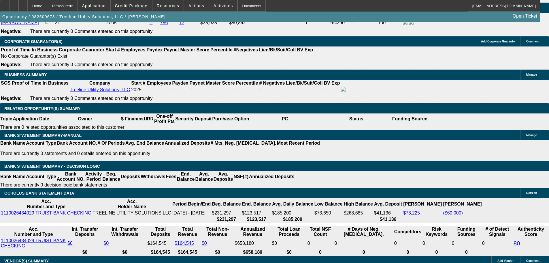
type input "192"
type input "$384.00"
type input "1925"
type input "$3,850.00"
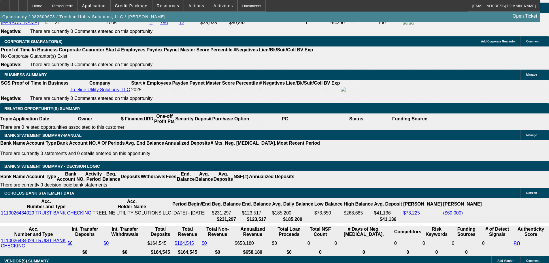
type input "15"
type input "$1,925.00"
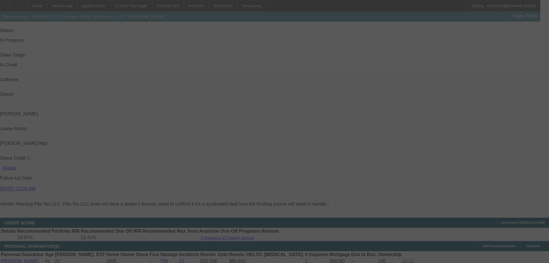
scroll to position [547, 0]
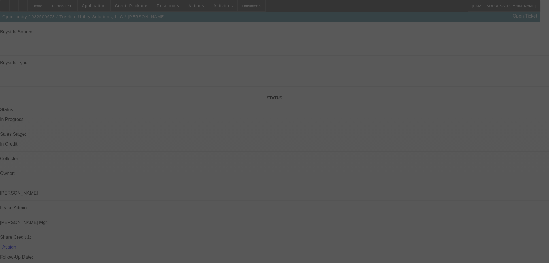
select select "0.1"
select select "2"
select select "0"
select select "6"
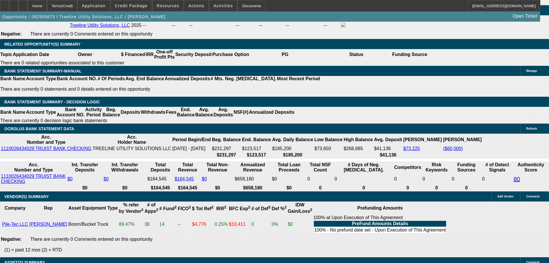
scroll to position [900, 0]
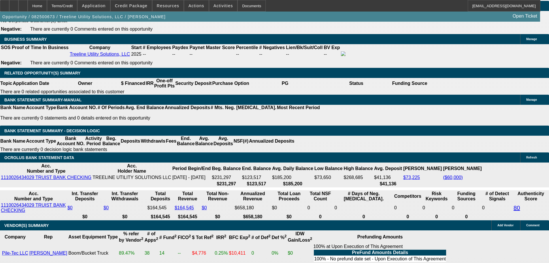
drag, startPoint x: 84, startPoint y: 116, endPoint x: 179, endPoint y: 116, distance: 94.8
type input "199"
type input "$398.00"
type input "UNKNOWN"
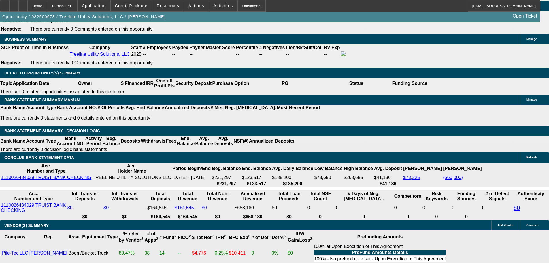
type input "1995"
type input "$3,990.00"
type input "16.6"
type input "$1,995.00"
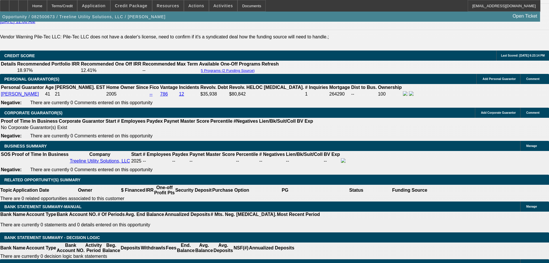
scroll to position [785, 0]
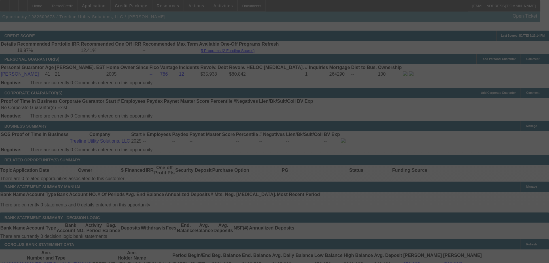
scroll to position [813, 0]
select select "0.1"
select select "2"
select select "0"
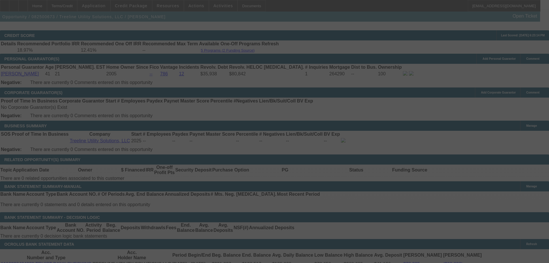
select select "6"
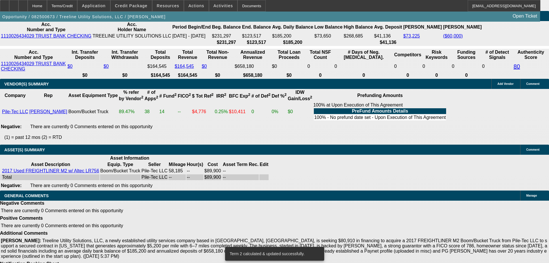
scroll to position [1044, 0]
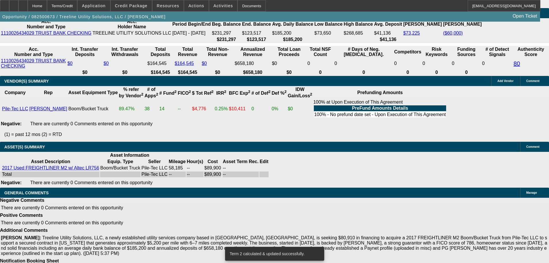
select select "9"
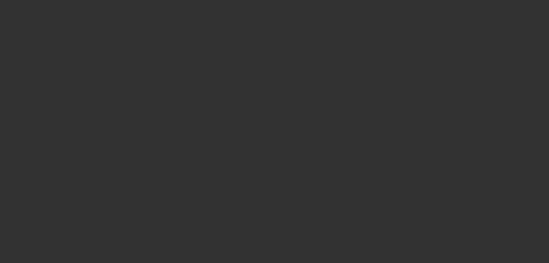
scroll to position [0, 0]
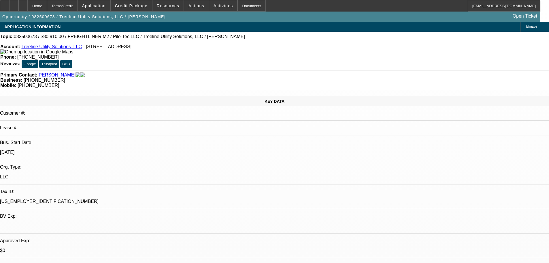
click at [398, 77] on mat-option "ACH" at bounding box center [399, 80] width 49 height 14
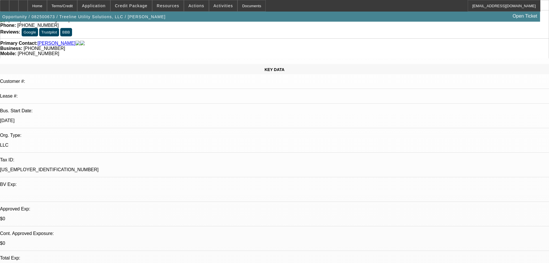
scroll to position [58, 0]
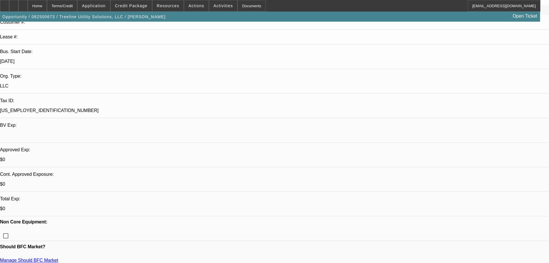
scroll to position [144, 0]
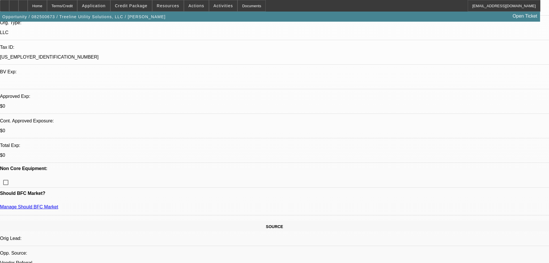
type textarea "APPROVED, GPS REQUIRED."
paste textarea "CONTINGENT ON UPDATED BOOM CERTIFICATION PAPERWORK. CONTINGENT ON GETTING CLEAN…"
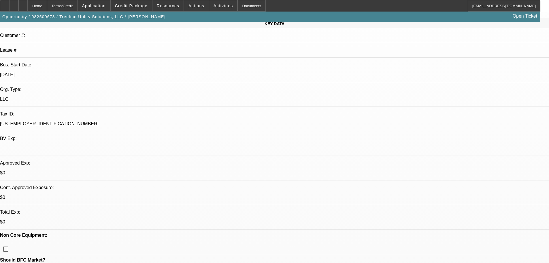
scroll to position [0, 0]
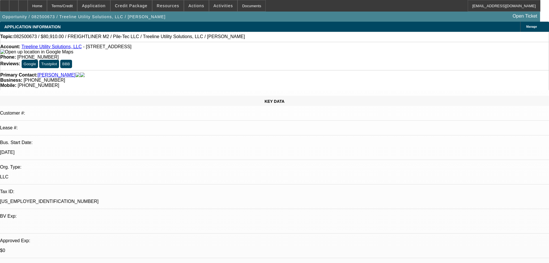
type textarea "CONTINGENT ON UPDATED BOOM CERTIFICATION PAPERWORK. CONTINGENT ON GETTING CLEAN…"
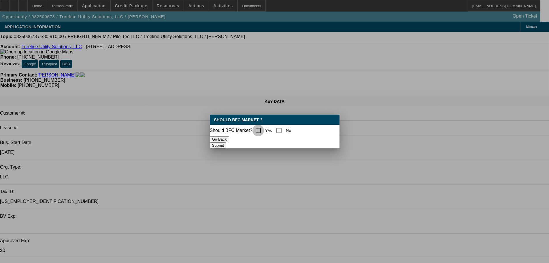
click at [261, 129] on input "Yes" at bounding box center [258, 130] width 12 height 12
checkbox input "true"
click at [226, 143] on button "Submit" at bounding box center [218, 145] width 16 height 6
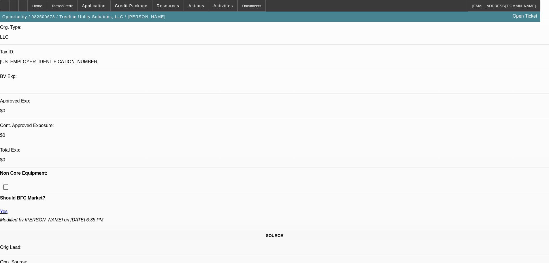
scroll to position [144, 0]
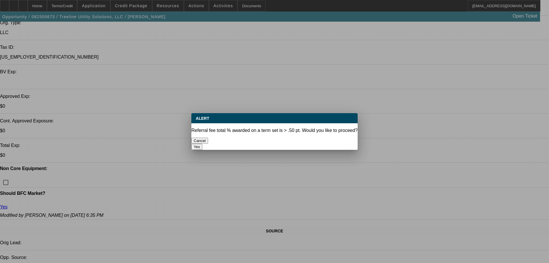
scroll to position [0, 0]
click at [202, 143] on button "Yes" at bounding box center [196, 146] width 11 height 6
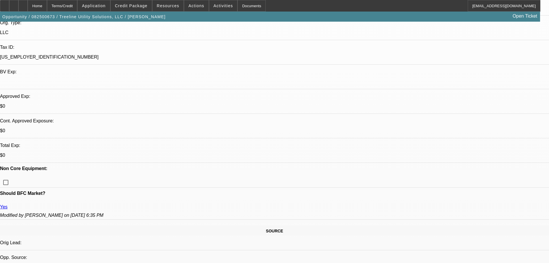
scroll to position [144, 0]
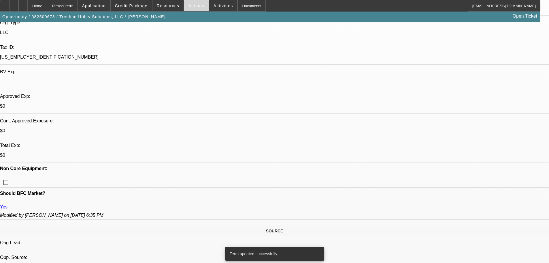
select select "0.1"
select select "2"
select select "0"
select select "6"
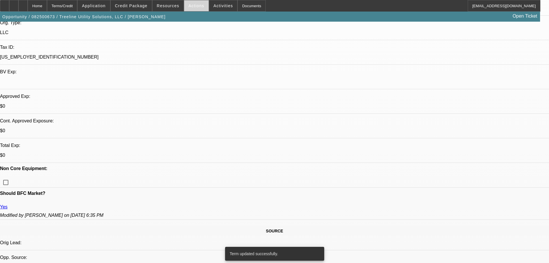
select select "0.1"
select select "2"
select select "0"
select select "6"
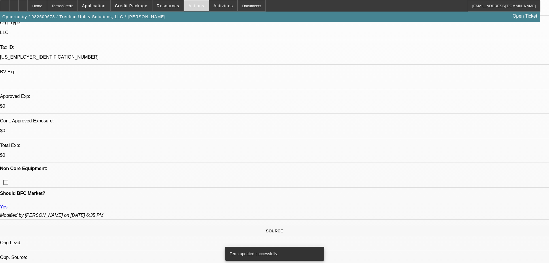
select select "0.1"
select select "2"
select select "0"
select select "6"
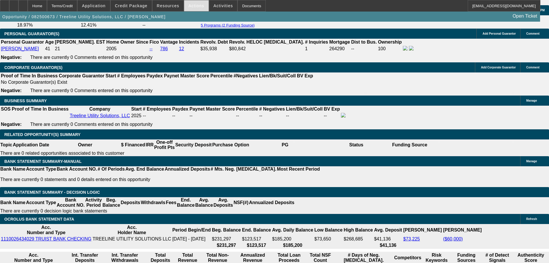
scroll to position [778, 0]
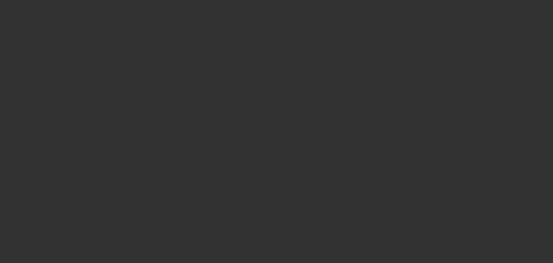
select select "0.1"
select select "2"
select select "0.1"
select select "4"
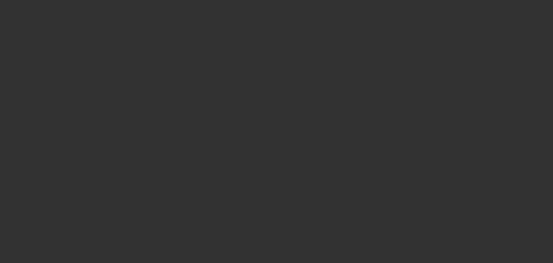
select select "0.1"
select select "2"
select select "0.1"
select select "4"
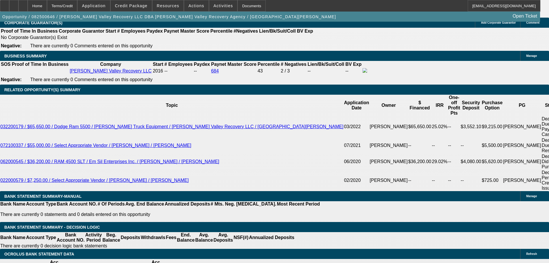
scroll to position [980, 0]
